Goal: Navigation & Orientation: Understand site structure

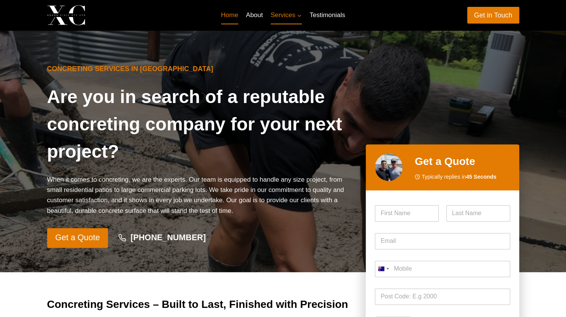
click at [234, 14] on link "Home" at bounding box center [229, 15] width 25 height 18
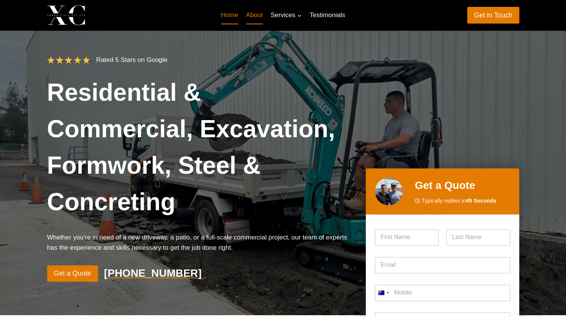
click at [257, 12] on link "About" at bounding box center [254, 15] width 25 height 18
